Goal: Transaction & Acquisition: Purchase product/service

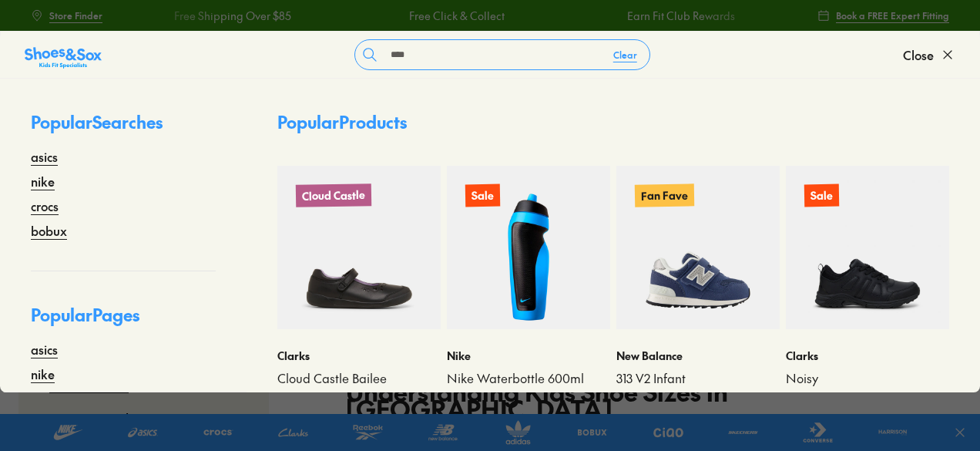
type input "****"
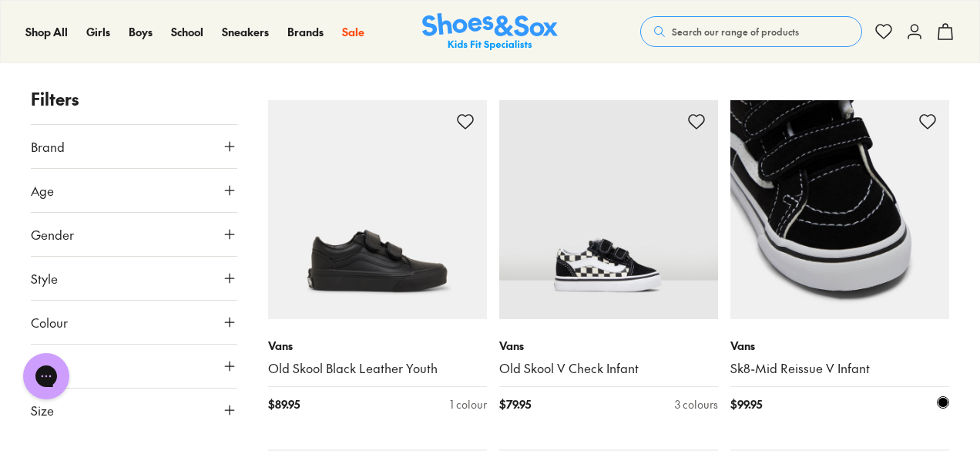
scroll to position [1850, 0]
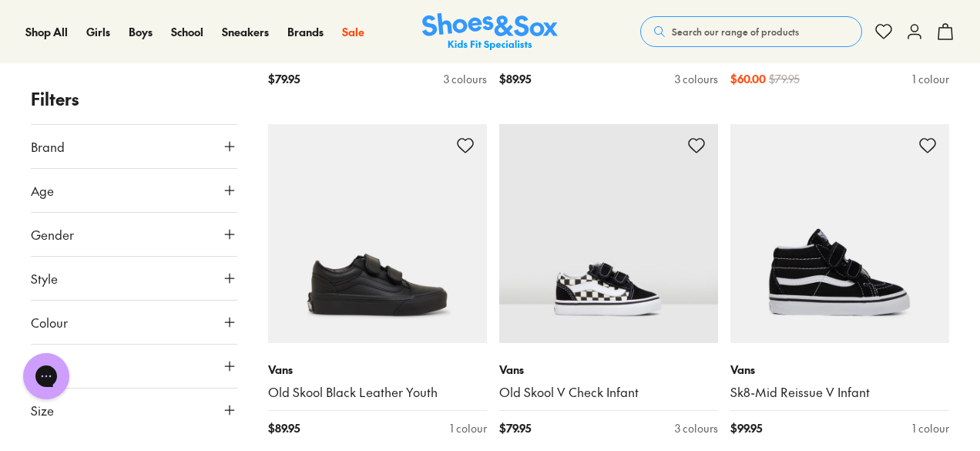
click at [723, 39] on button "Search our range of products" at bounding box center [751, 31] width 222 height 31
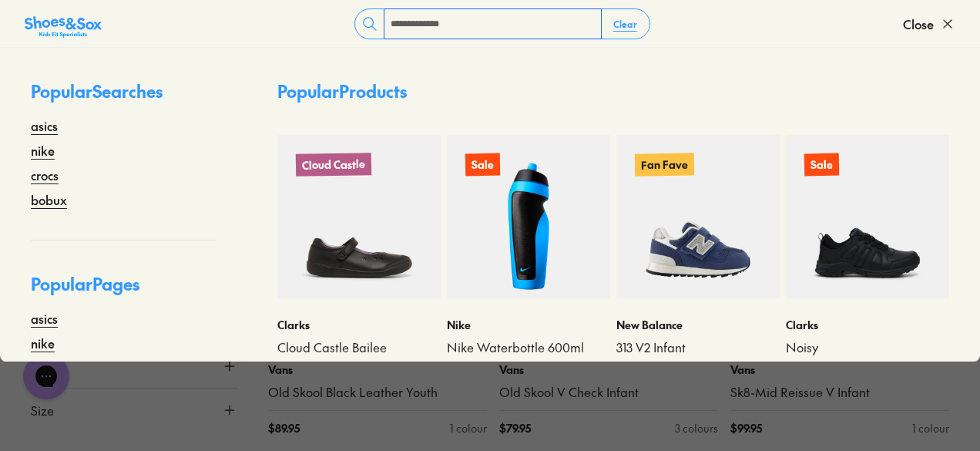
type input "**********"
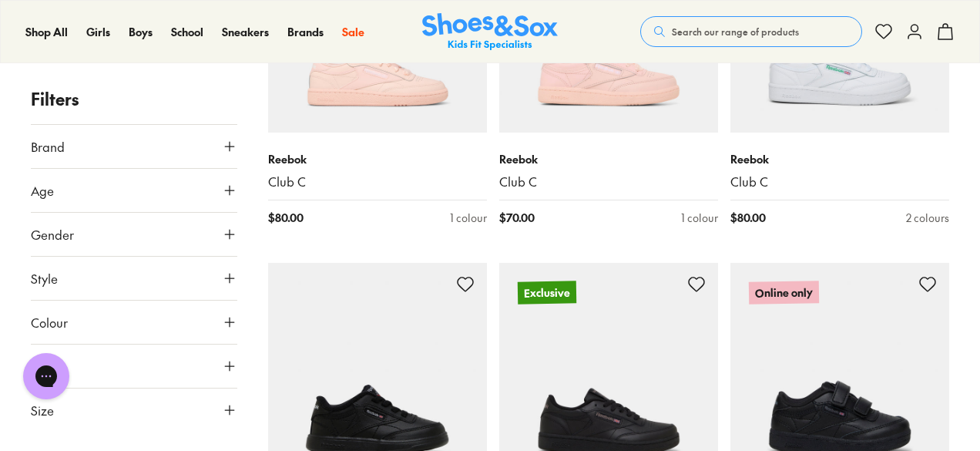
scroll to position [77, 0]
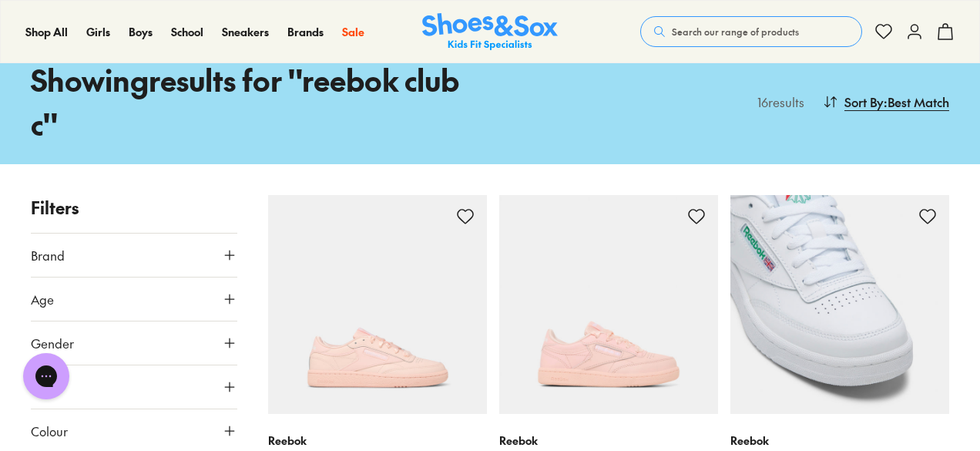
click at [855, 272] on img at bounding box center [840, 304] width 219 height 219
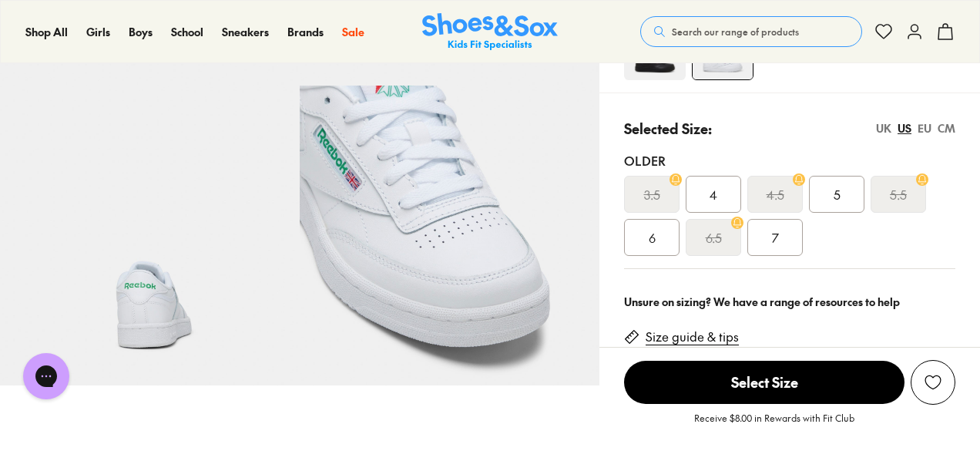
select select "*"
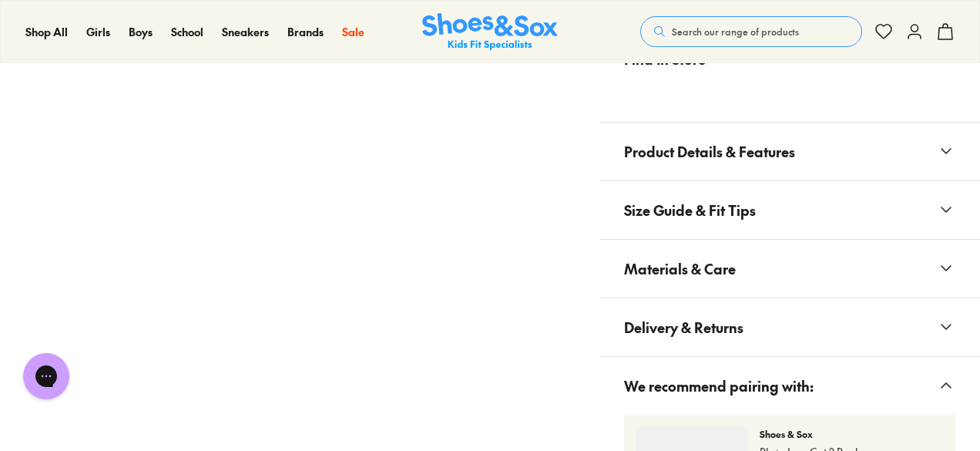
scroll to position [1002, 0]
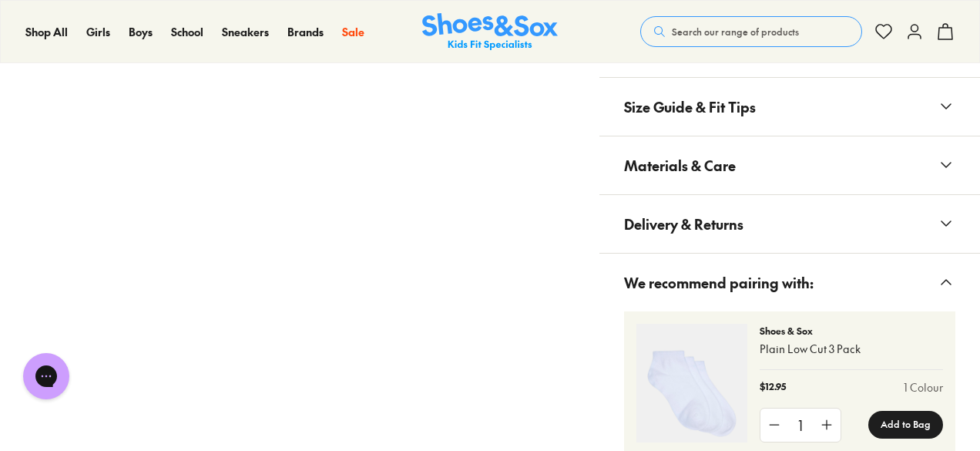
click at [822, 173] on button "Materials & Care" at bounding box center [790, 165] width 381 height 58
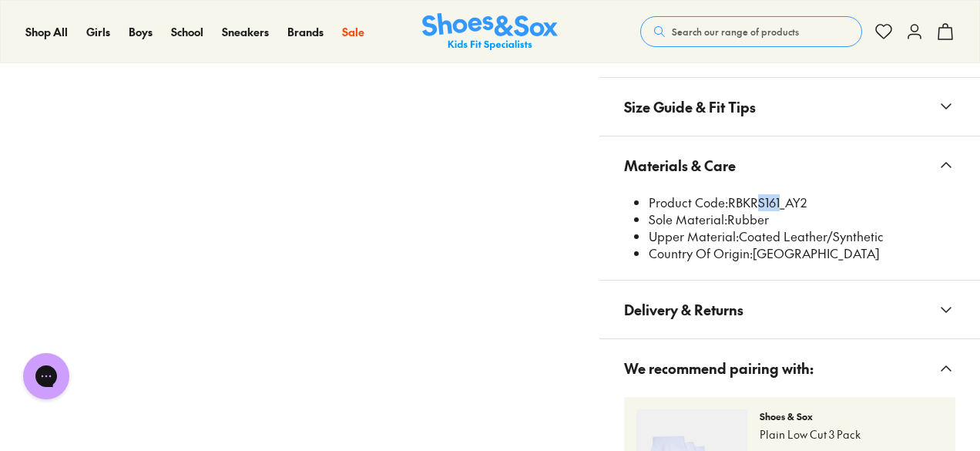
drag, startPoint x: 832, startPoint y: 201, endPoint x: 805, endPoint y: 204, distance: 27.2
click at [805, 204] on li "Product Code: RBKRS161_AY2" at bounding box center [802, 202] width 307 height 17
drag, startPoint x: 784, startPoint y: 203, endPoint x: 837, endPoint y: 195, distance: 53.8
click at [834, 195] on li "Product Code: RBKRS161_AY2" at bounding box center [802, 202] width 307 height 17
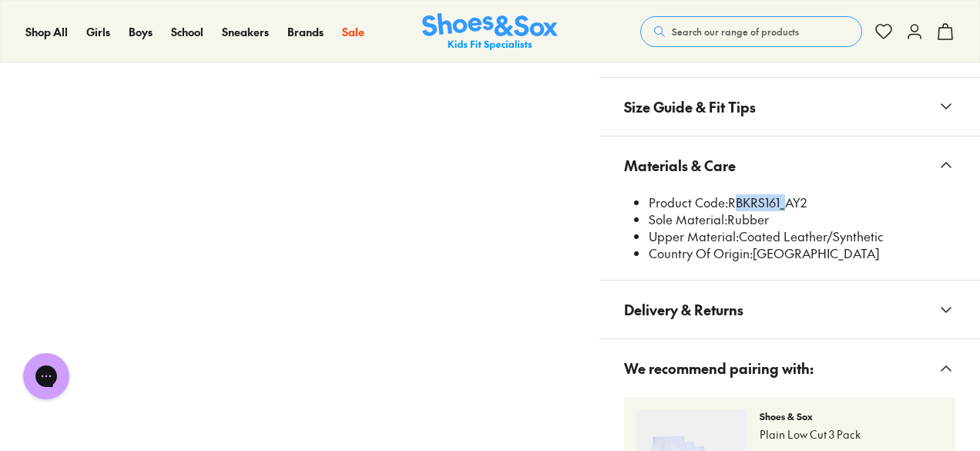
copy li "RBKRS161"
